Goal: Task Accomplishment & Management: Manage account settings

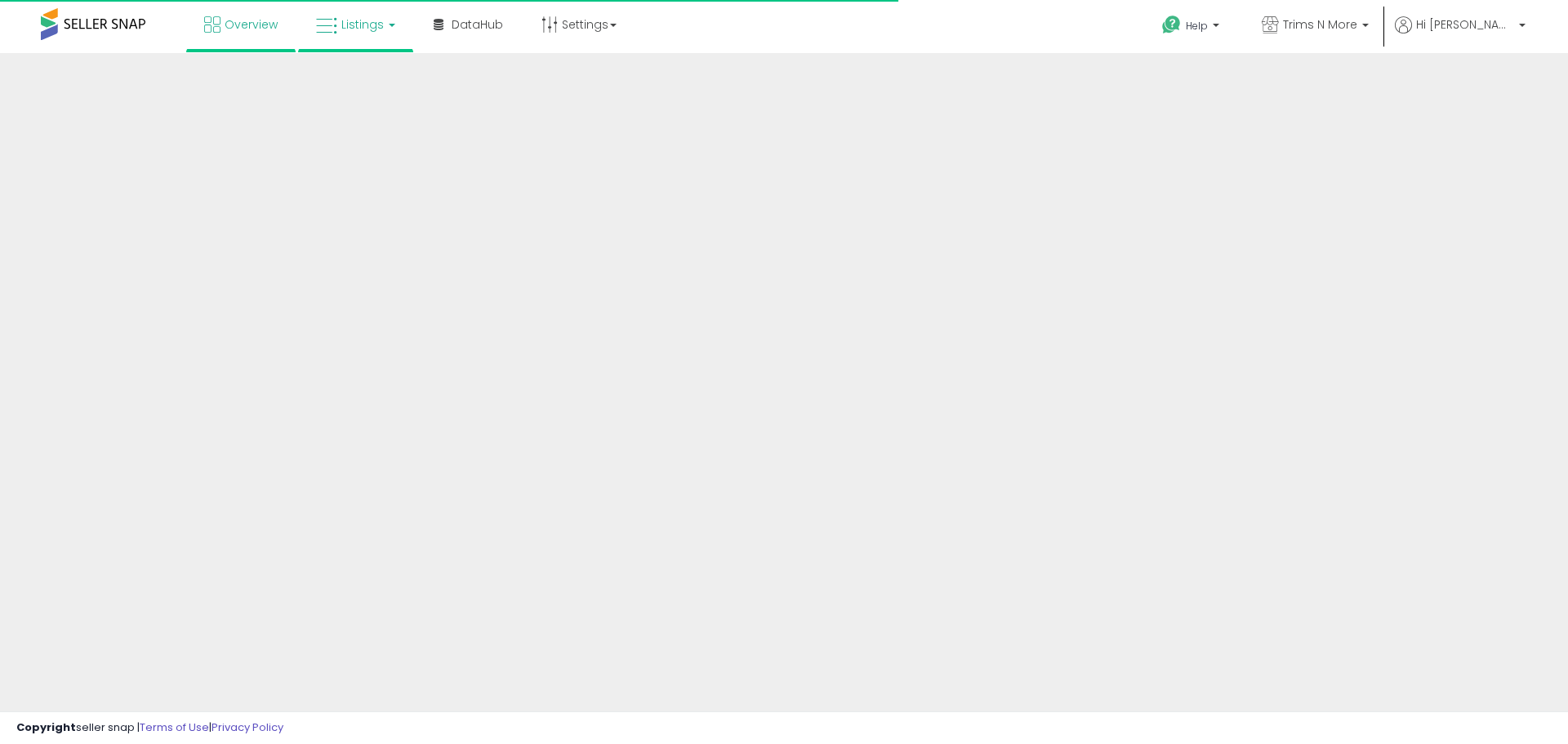
click at [381, 27] on span "Listings" at bounding box center [362, 25] width 42 height 17
click at [373, 78] on icon at bounding box center [367, 81] width 71 height 21
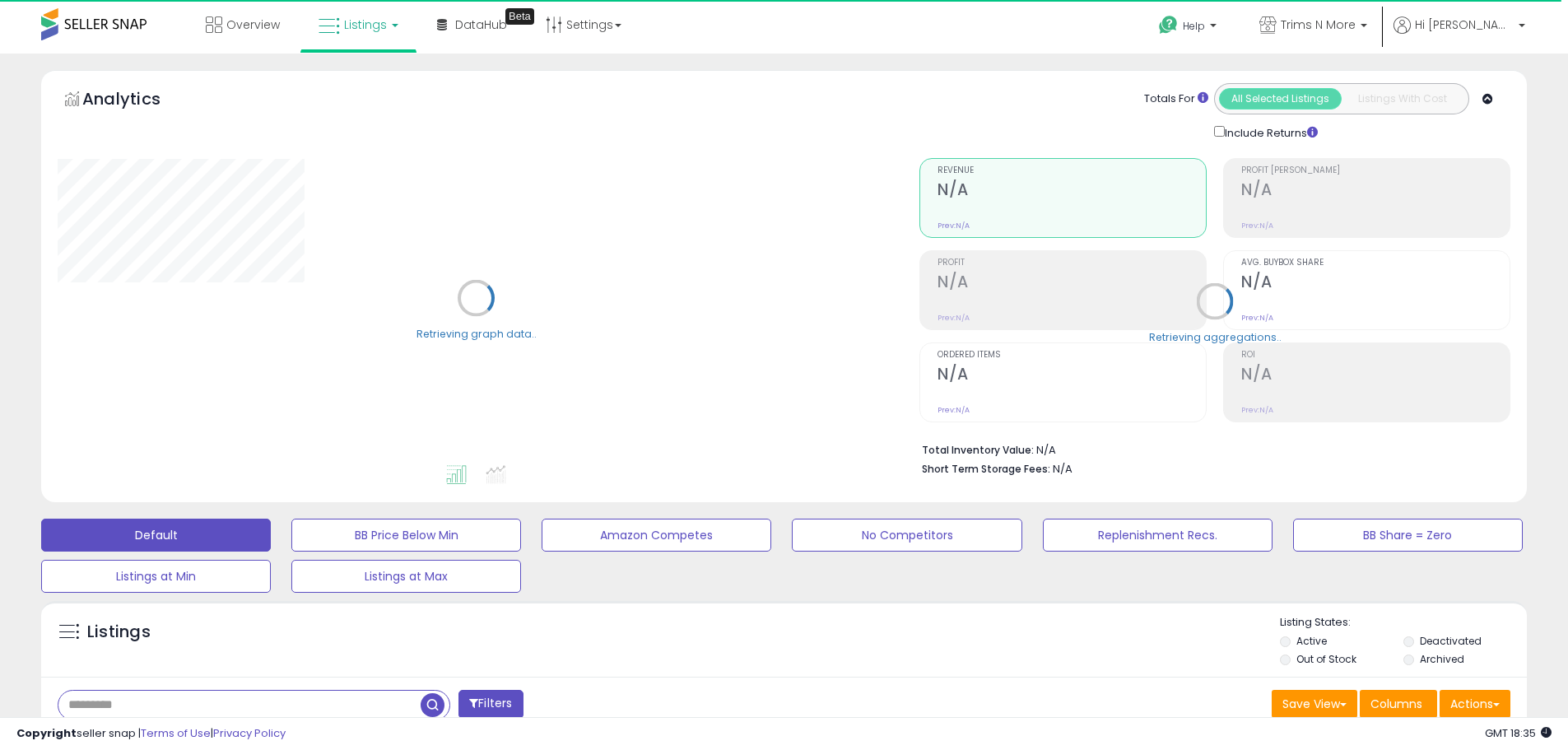
click at [175, 707] on input "text" at bounding box center [240, 705] width 362 height 29
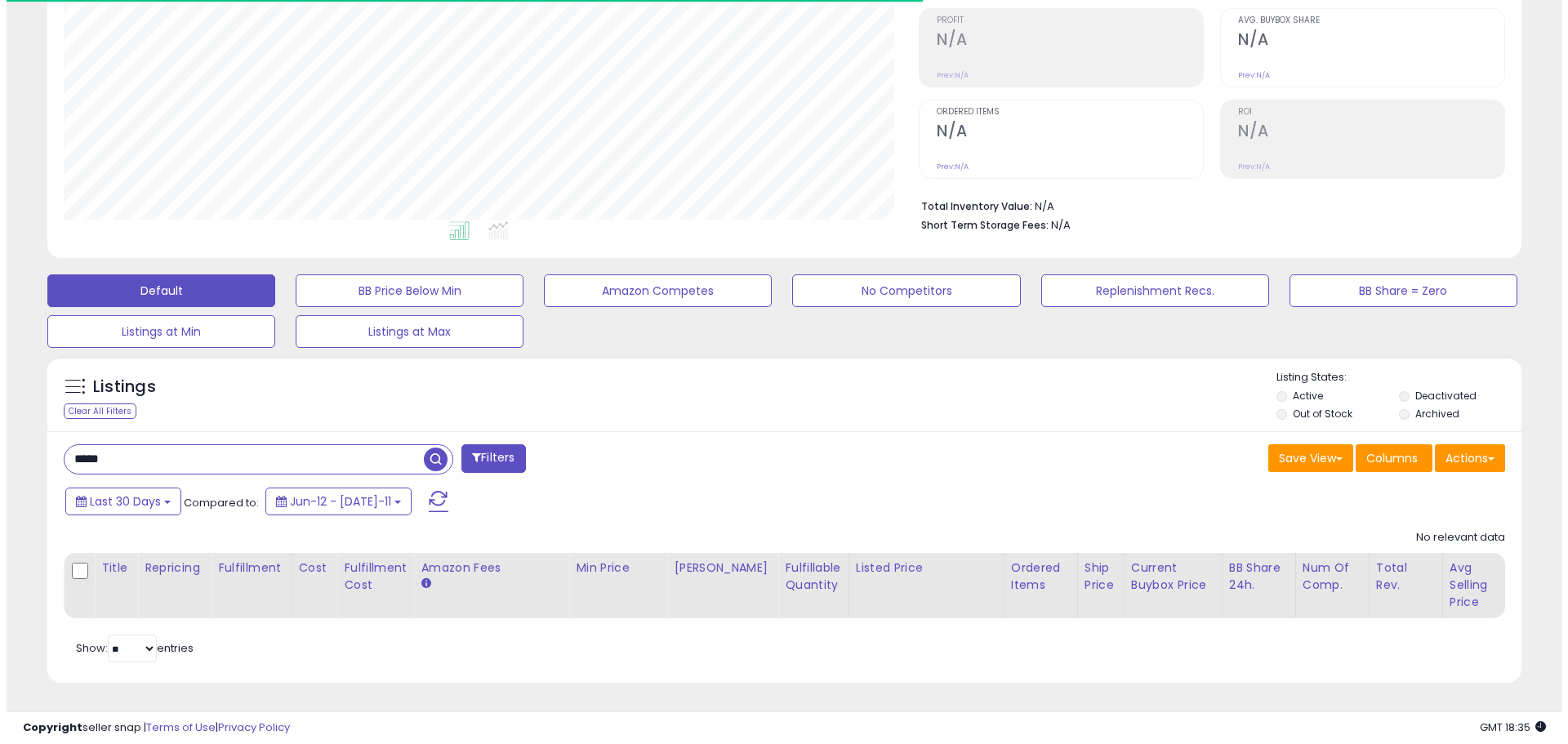
scroll to position [335, 855]
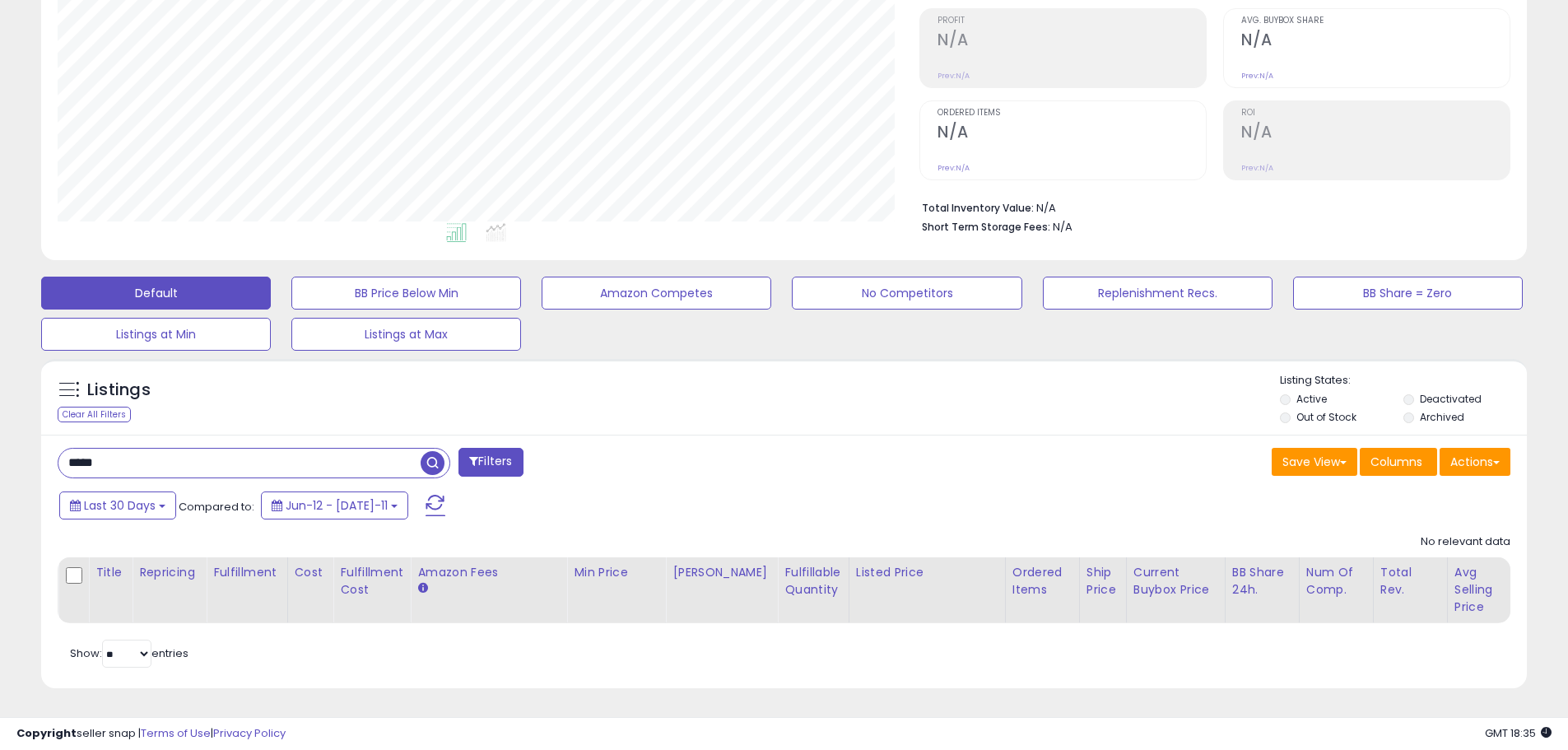
click at [431, 451] on span "button" at bounding box center [432, 463] width 24 height 24
drag, startPoint x: 75, startPoint y: 453, endPoint x: 64, endPoint y: 450, distance: 11.4
click at [64, 450] on input "*****" at bounding box center [240, 463] width 362 height 29
type input "*****"
click at [432, 452] on span "button" at bounding box center [432, 463] width 24 height 24
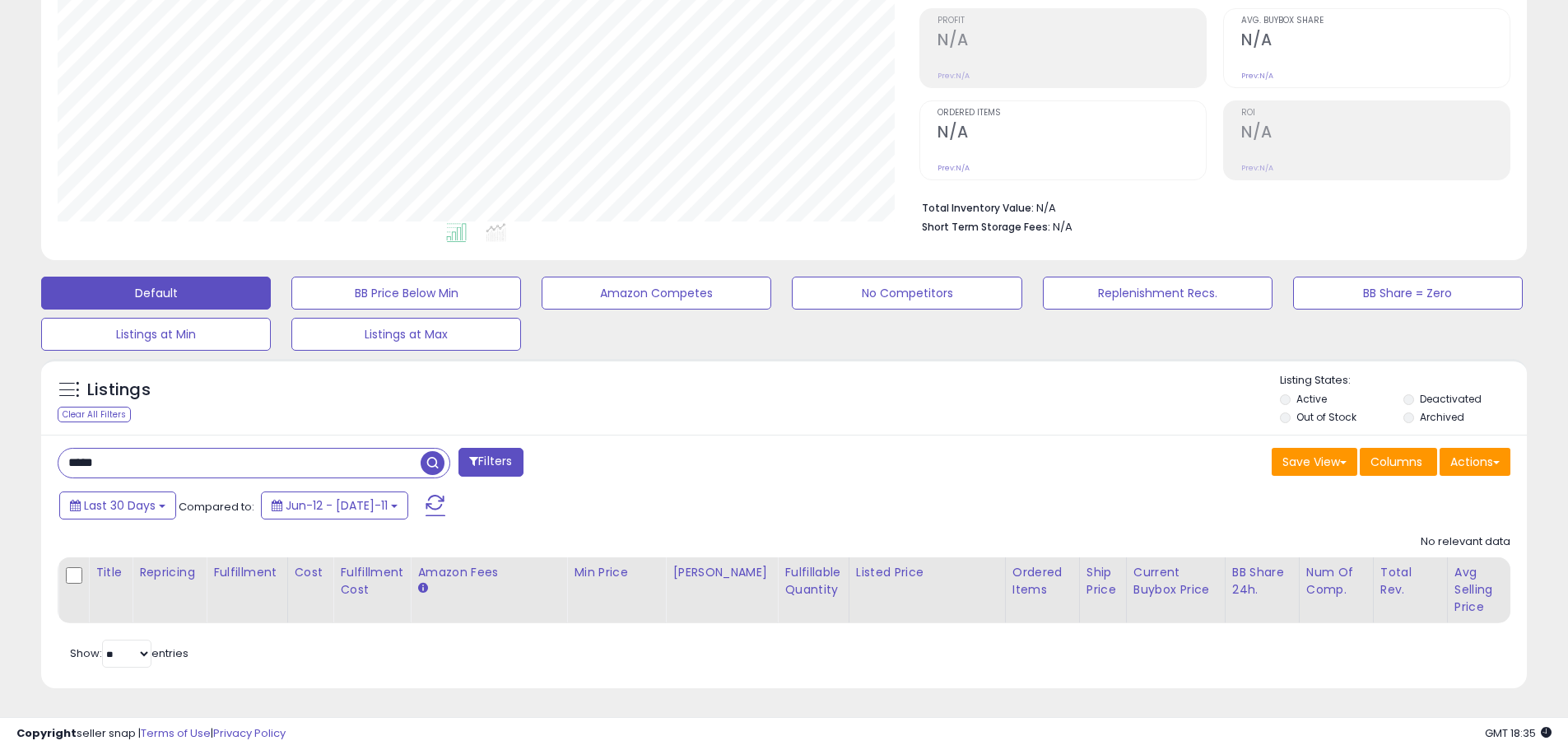
scroll to position [0, 0]
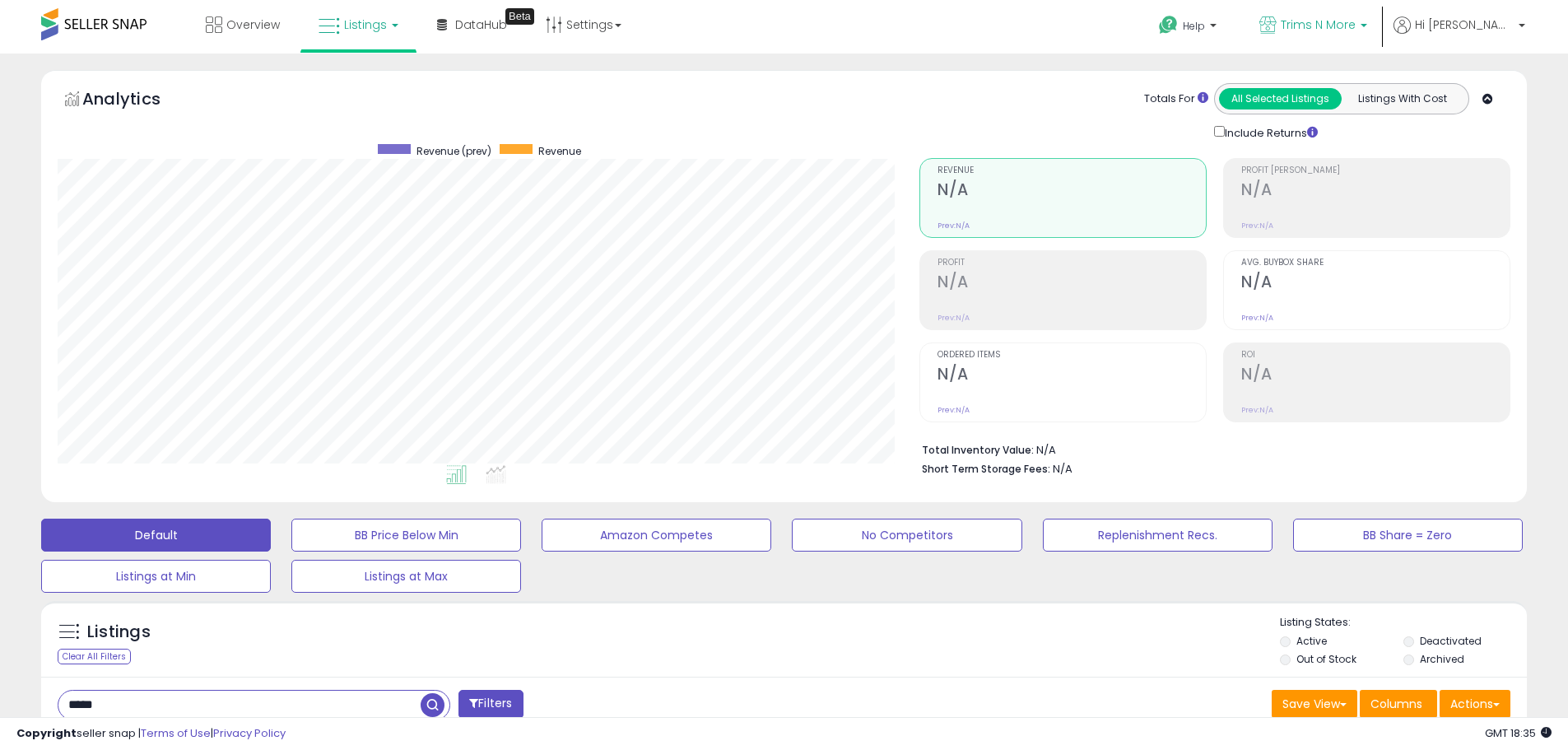
click at [1356, 28] on span "Trims N More" at bounding box center [1318, 25] width 75 height 17
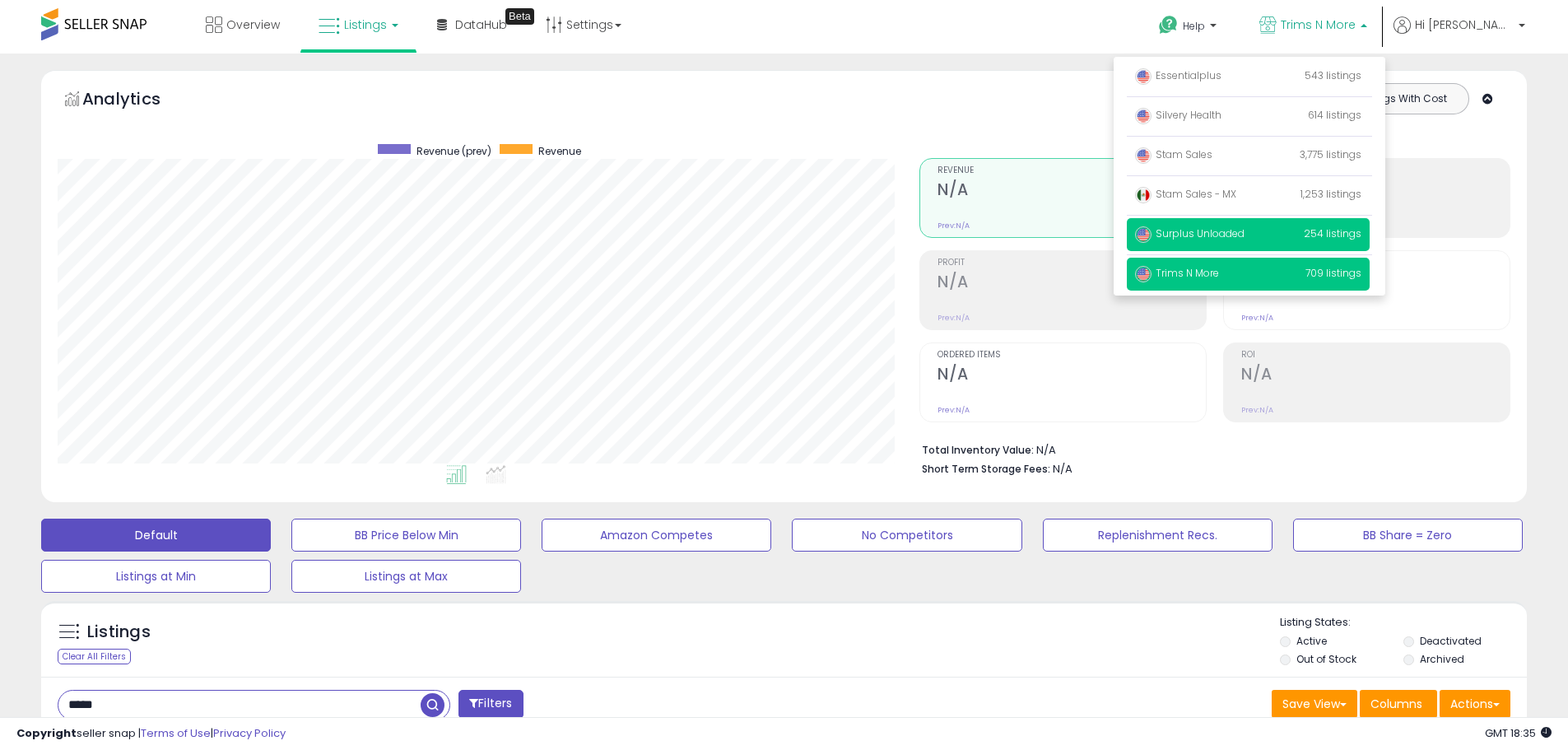
click at [1324, 233] on p "Surplus Unloaded 254 listings" at bounding box center [1248, 234] width 243 height 33
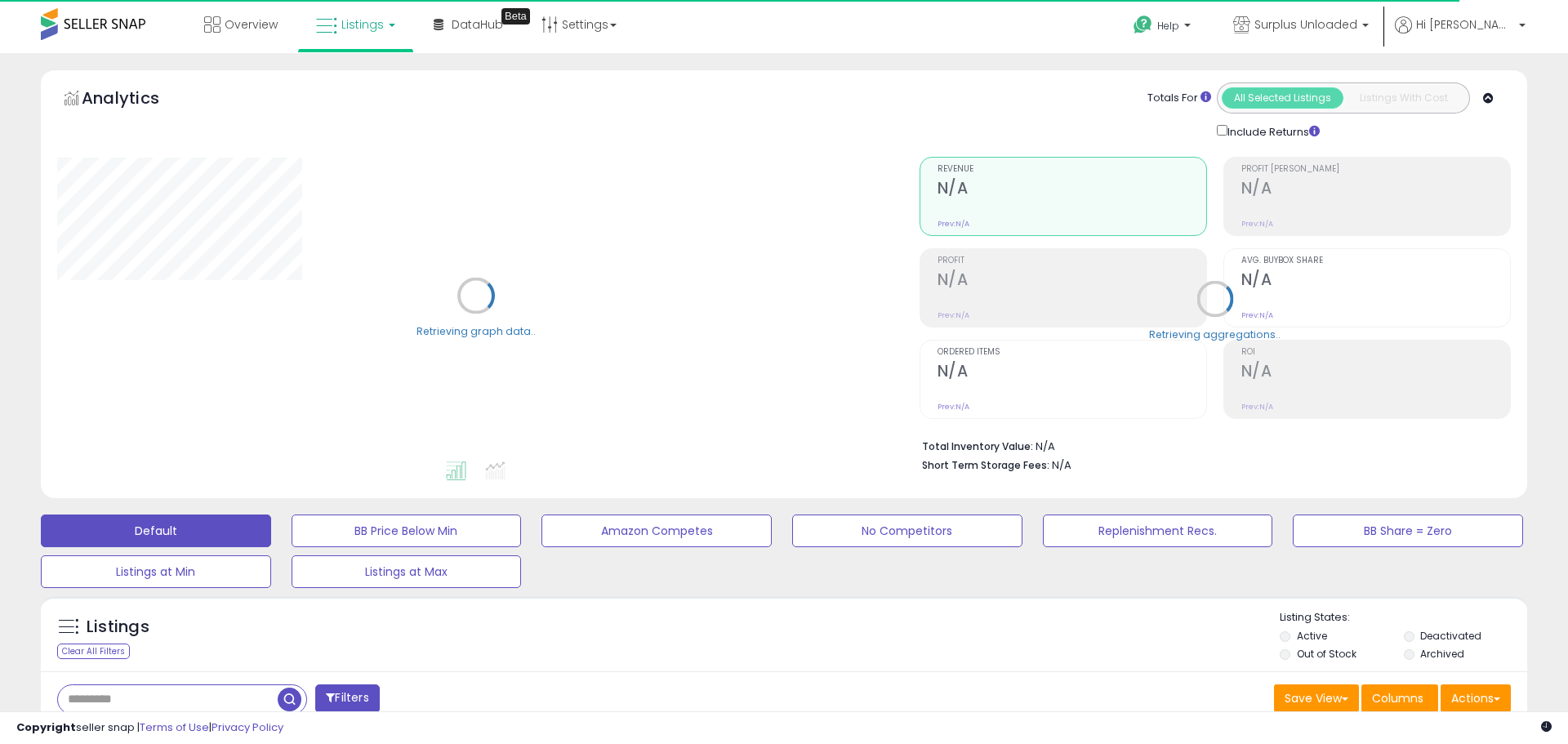
type input "*****"
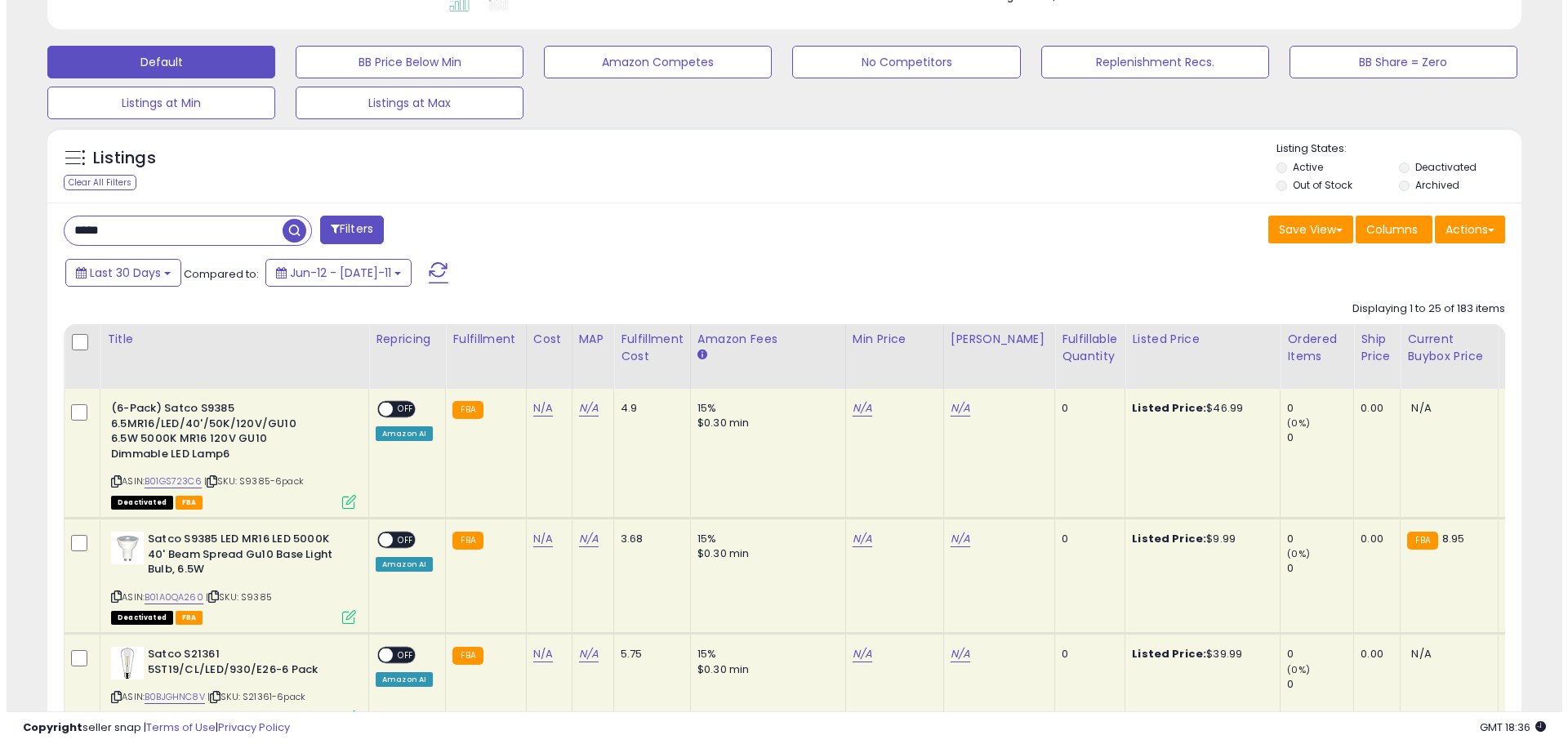
scroll to position [572, 0]
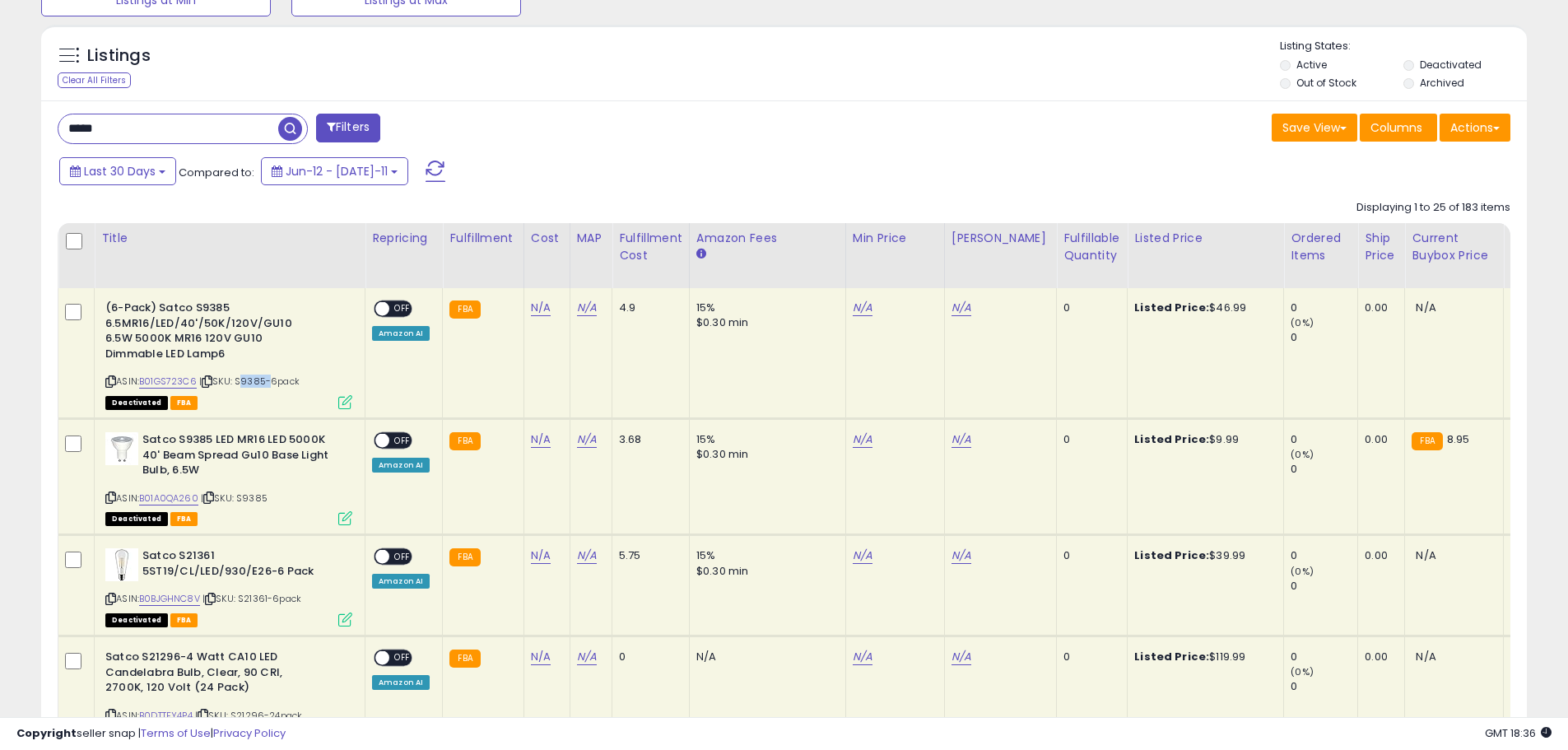
drag, startPoint x: 268, startPoint y: 380, endPoint x: 240, endPoint y: 380, distance: 28.0
click at [240, 380] on span "| SKU: S9385-6pack" at bounding box center [249, 381] width 101 height 13
copy span "S9385"
click at [343, 402] on icon at bounding box center [346, 402] width 14 height 14
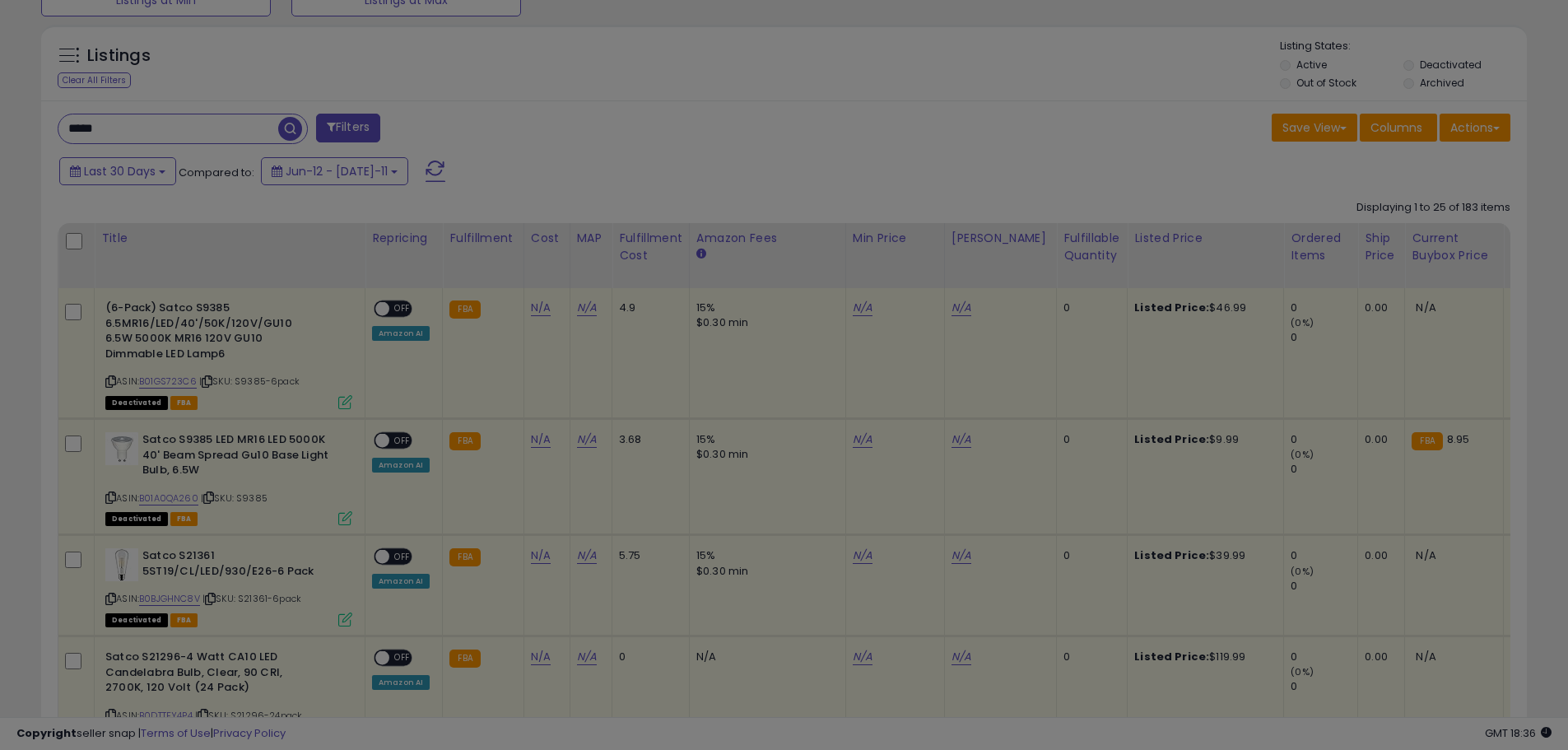
scroll to position [338, 869]
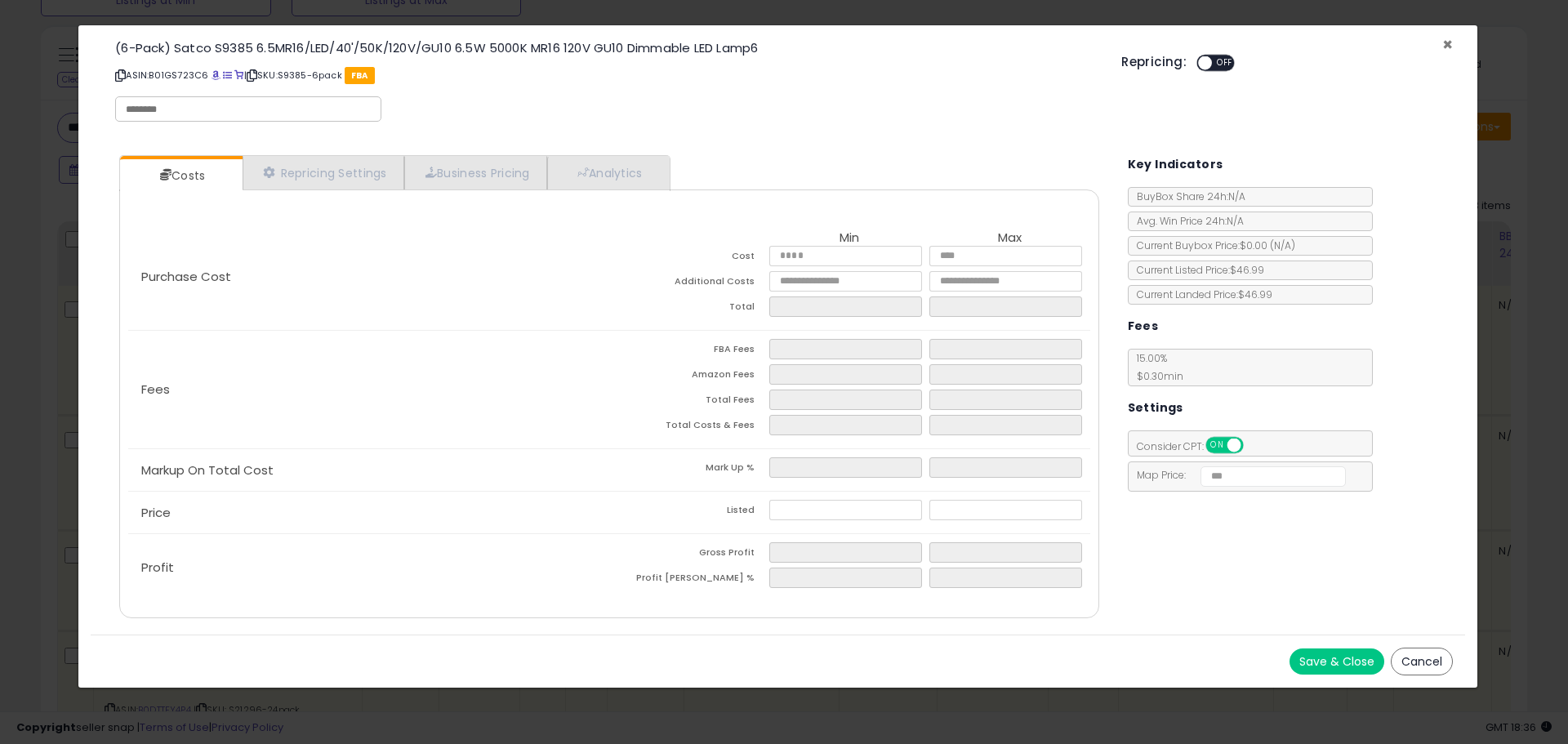
click at [1449, 47] on span "×" at bounding box center [1447, 44] width 11 height 24
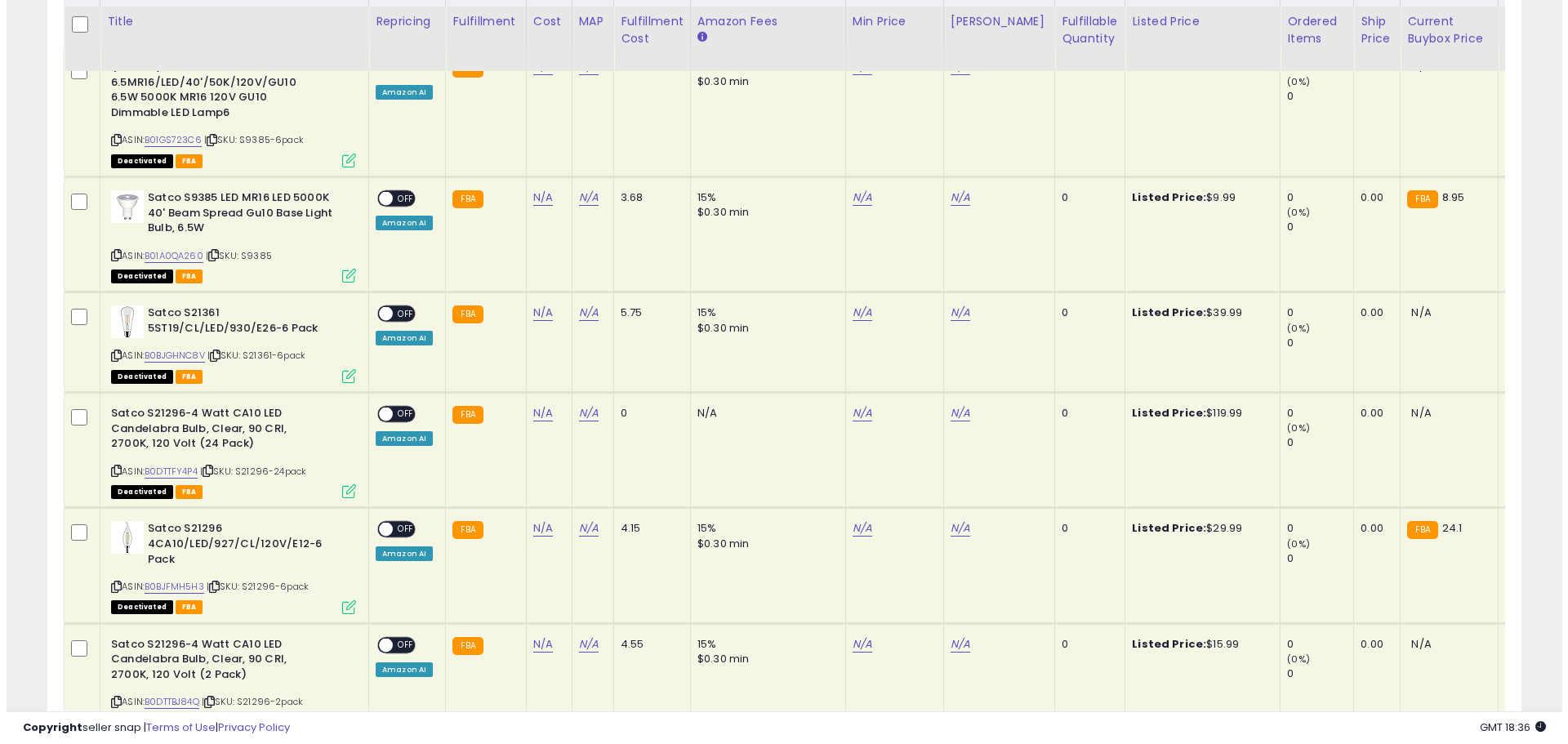
scroll to position [817, 0]
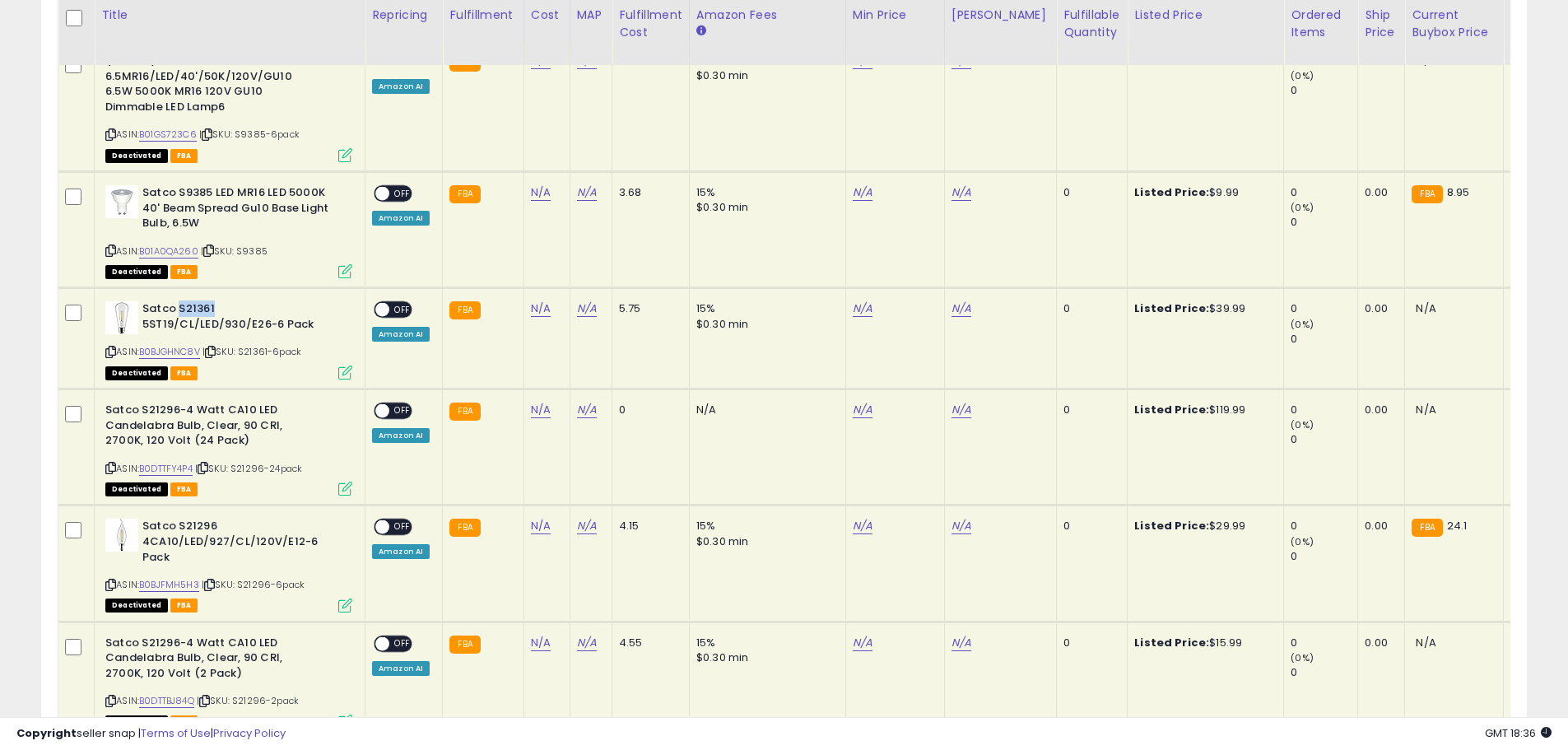
drag, startPoint x: 225, startPoint y: 310, endPoint x: 179, endPoint y: 305, distance: 46.3
click at [179, 305] on b "Satco S21361 5ST19/CL/LED/930/E26-6 Pack" at bounding box center [242, 318] width 200 height 34
copy b "S21361"
click at [341, 375] on icon at bounding box center [346, 372] width 14 height 14
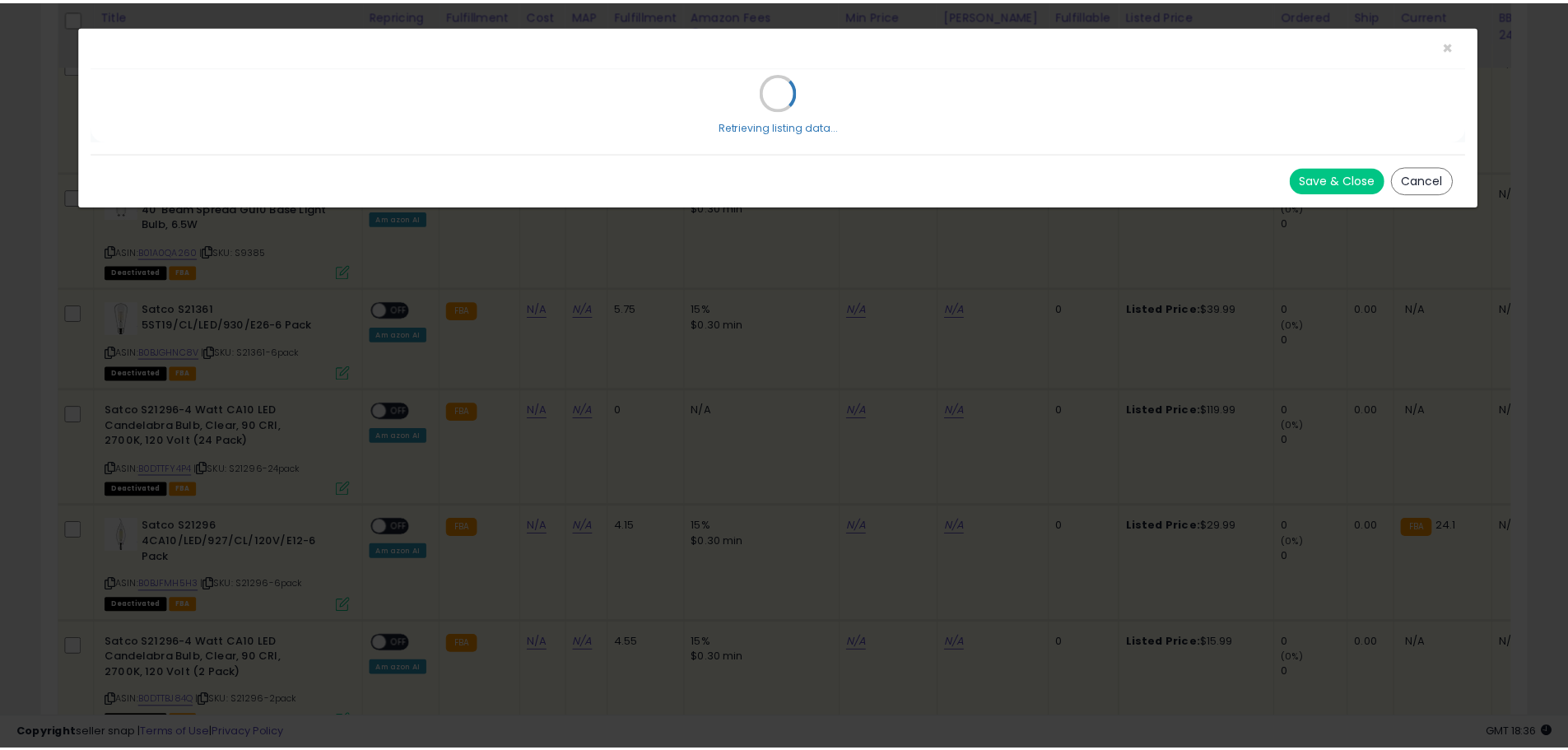
scroll to position [338, 869]
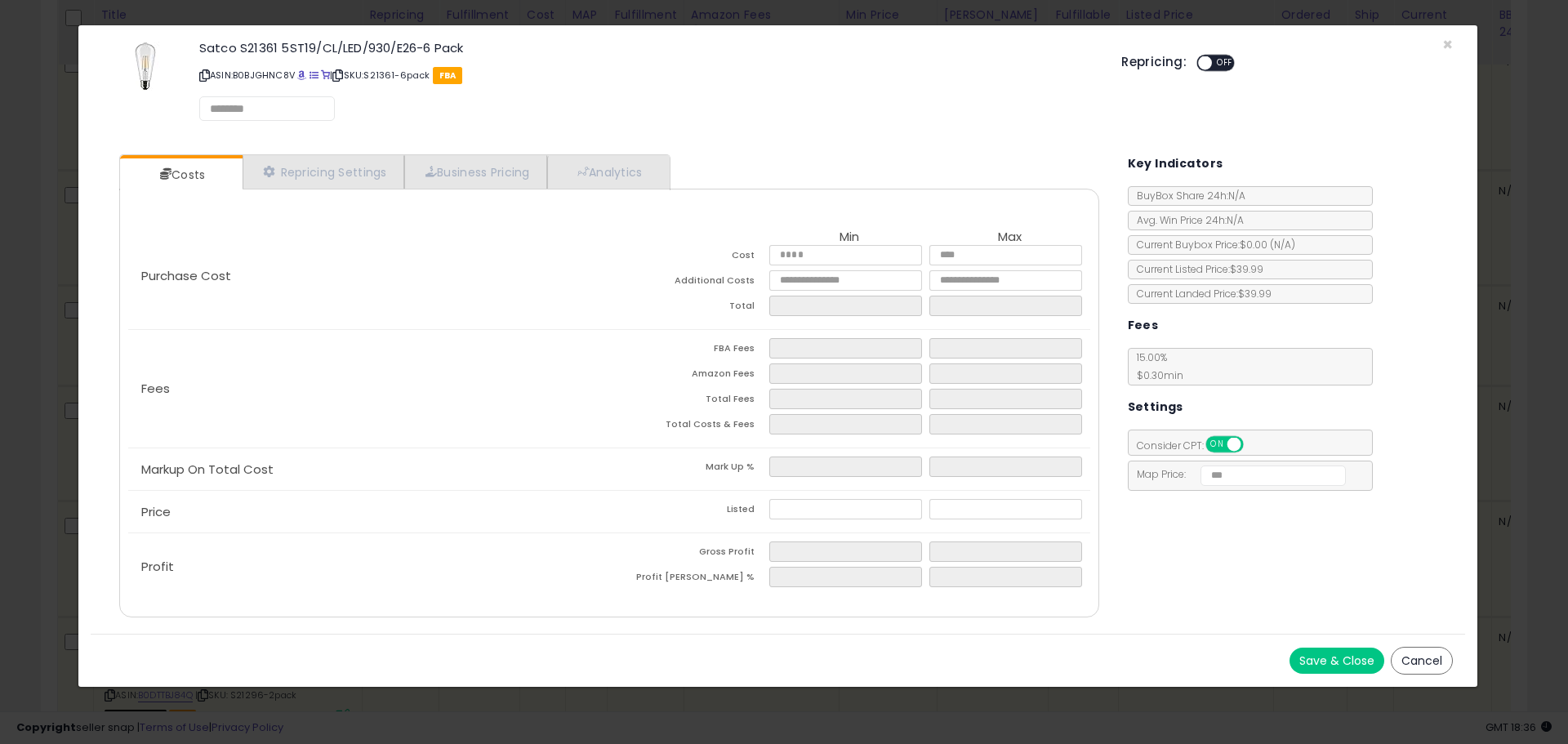
select select "*********"
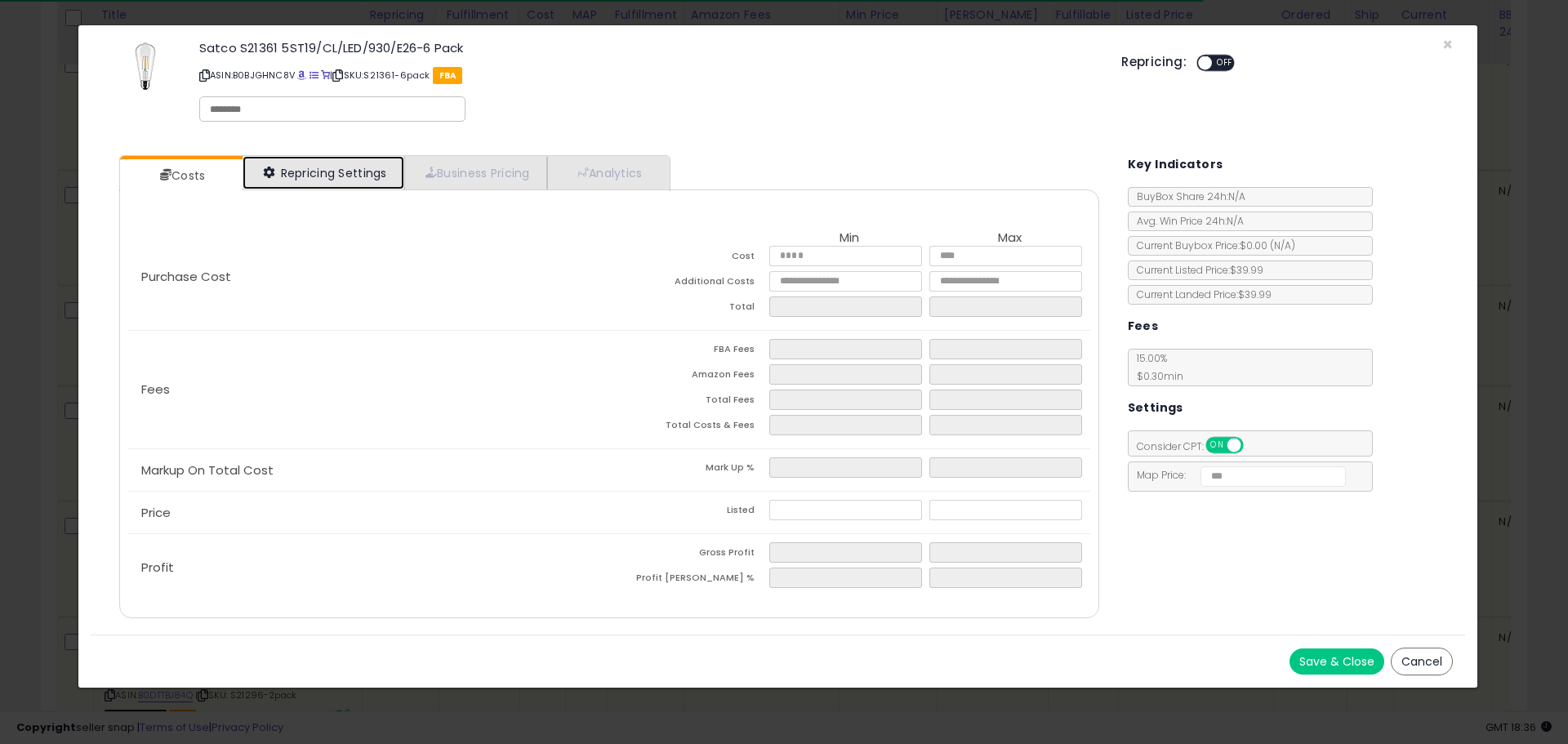
click at [368, 173] on link "Repricing Settings" at bounding box center [324, 173] width 161 height 33
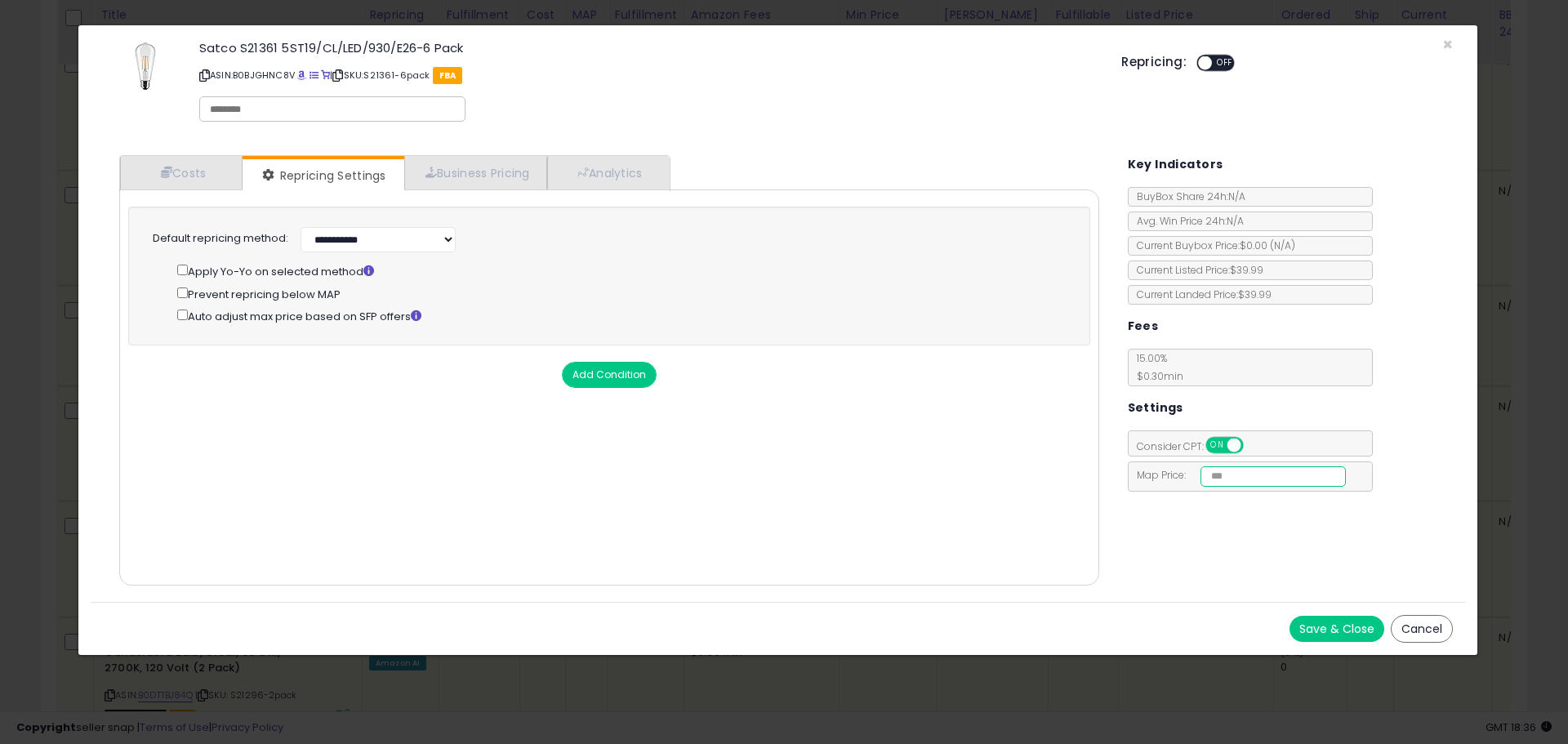
click at [1249, 478] on input "number" at bounding box center [1273, 476] width 146 height 20
type input "****"
click at [1360, 626] on button "Save & Close" at bounding box center [1336, 629] width 95 height 26
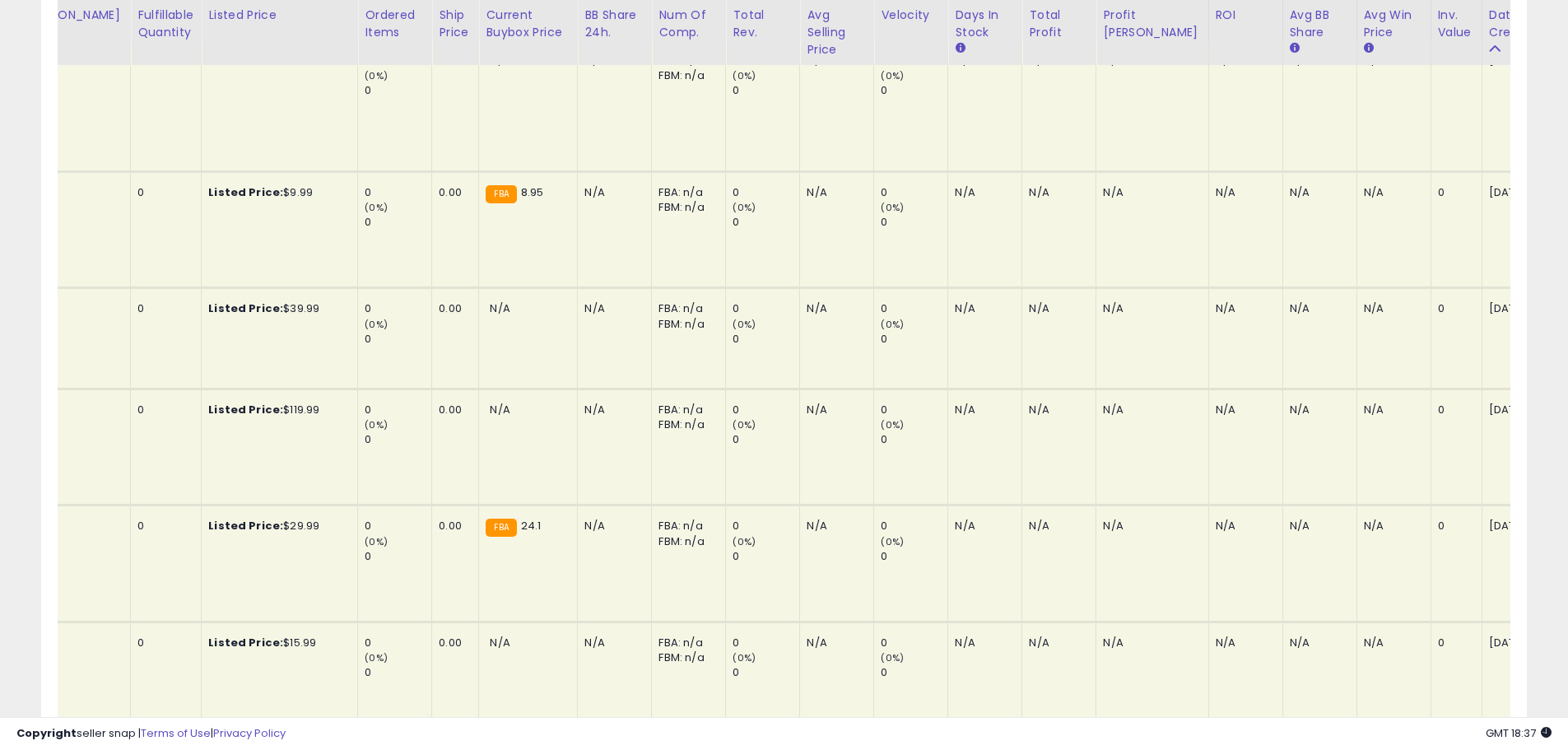
scroll to position [0, 0]
